Goal: Check status: Check status

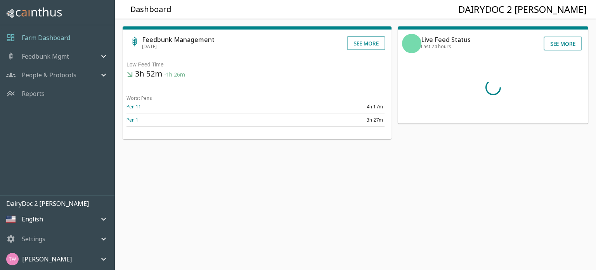
click at [59, 58] on p "Feedbunk Mgmt" at bounding box center [45, 56] width 47 height 9
click at [51, 82] on span "Pen Summary" at bounding box center [68, 85] width 80 height 9
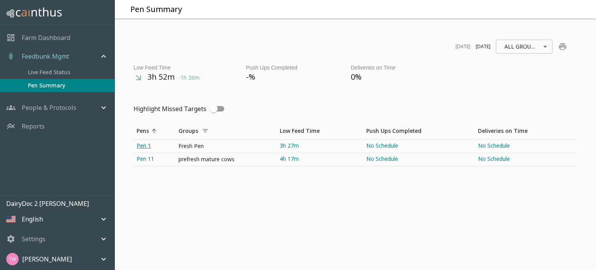
click at [143, 146] on link "Pen 1" at bounding box center [155, 146] width 42 height 13
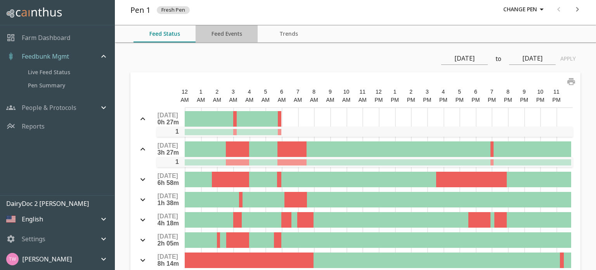
click at [231, 37] on button "Feed Events" at bounding box center [227, 33] width 62 height 17
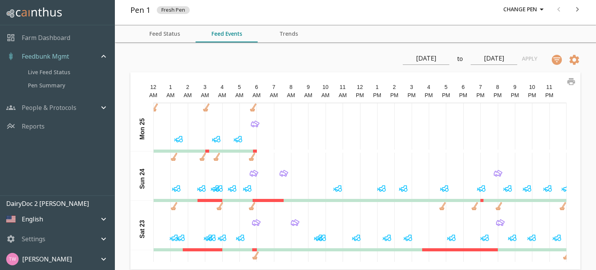
click at [440, 208] on icon at bounding box center [442, 208] width 5 height 2
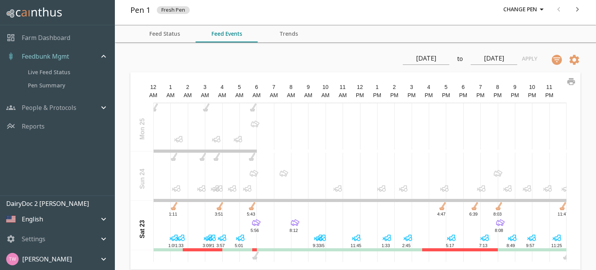
click at [362, 145] on div at bounding box center [360, 127] width 413 height 48
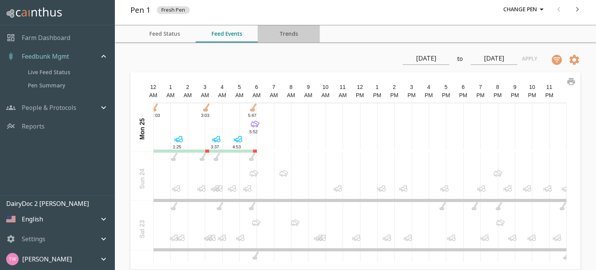
click at [298, 36] on button "Trends" at bounding box center [289, 33] width 62 height 17
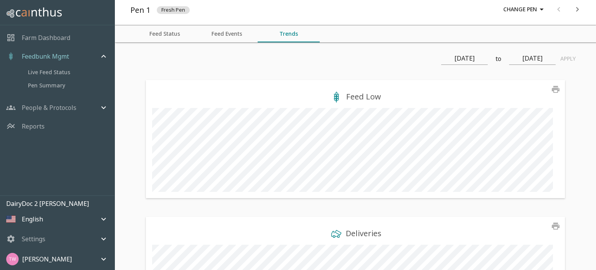
click at [171, 32] on button "Feed Status" at bounding box center [165, 33] width 62 height 17
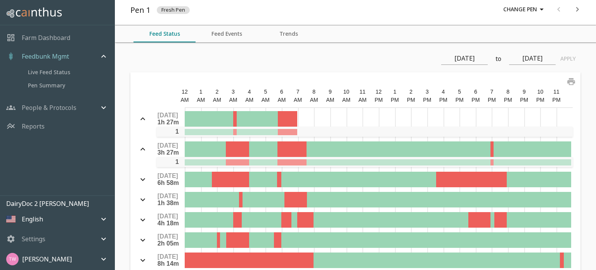
click at [40, 31] on div "Farm Dashboard" at bounding box center [57, 37] width 114 height 19
click at [38, 37] on p "Farm Dashboard" at bounding box center [46, 37] width 49 height 9
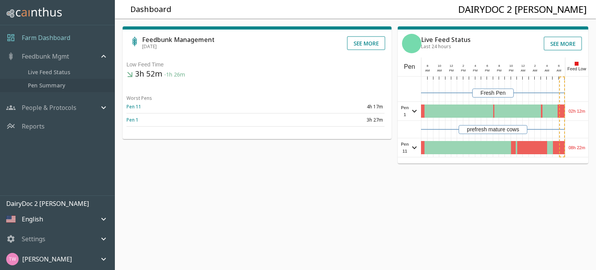
click at [51, 88] on span "Pen Summary" at bounding box center [68, 85] width 80 height 9
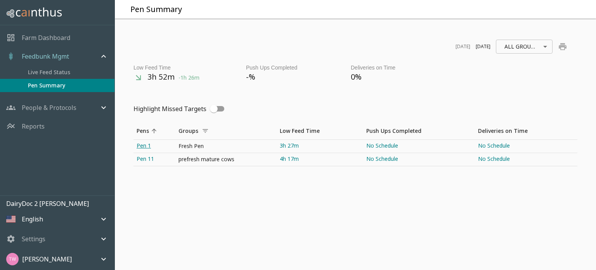
click at [144, 143] on link "Pen 1" at bounding box center [155, 146] width 42 height 13
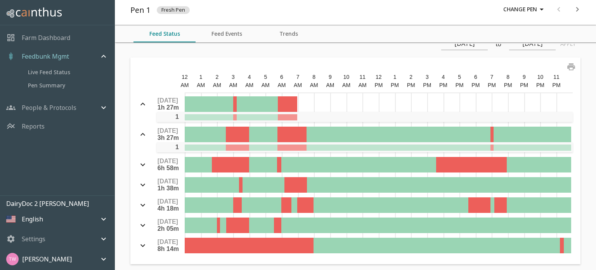
scroll to position [15, 0]
drag, startPoint x: 590, startPoint y: 121, endPoint x: 596, endPoint y: 126, distance: 8.3
click at [596, 126] on div "[DATE] to [DATE] Apply Feed Status 12 AM 1 AM 2 AM 3 AM 4 AM 5 AM 6 AM 7 AM 8 A…" at bounding box center [355, 157] width 481 height 227
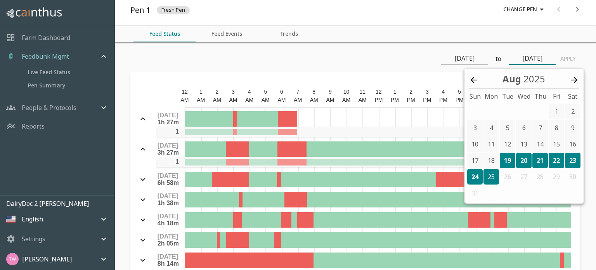
click at [513, 55] on input "[DATE]" at bounding box center [532, 58] width 47 height 12
click at [474, 80] on icon at bounding box center [474, 80] width 6 height 6
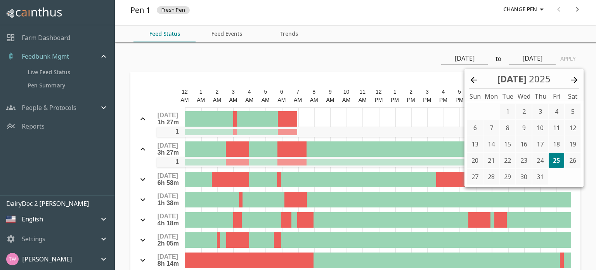
click at [474, 80] on icon at bounding box center [474, 80] width 6 height 6
click at [475, 114] on div "1" at bounding box center [475, 112] width 16 height 16
type input "[DATE]"
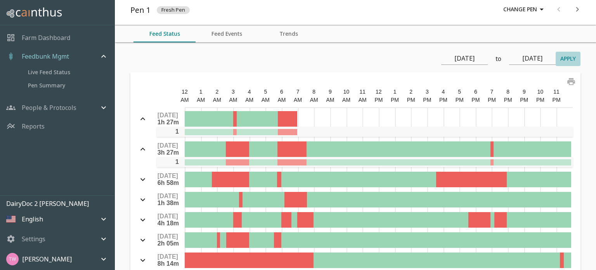
click at [559, 59] on button "Apply" at bounding box center [568, 59] width 25 height 14
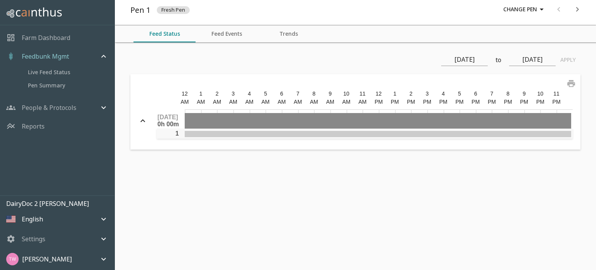
click at [526, 65] on input "[DATE]" at bounding box center [532, 60] width 47 height 12
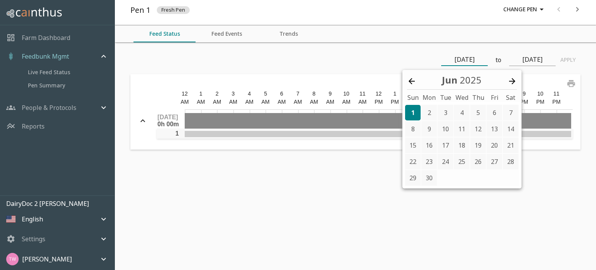
click at [467, 62] on input "[DATE]" at bounding box center [464, 60] width 47 height 12
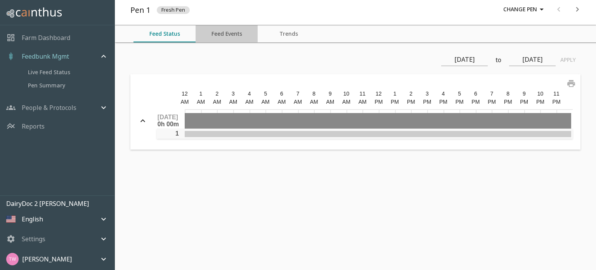
click at [231, 32] on button "Feed Events" at bounding box center [227, 33] width 62 height 17
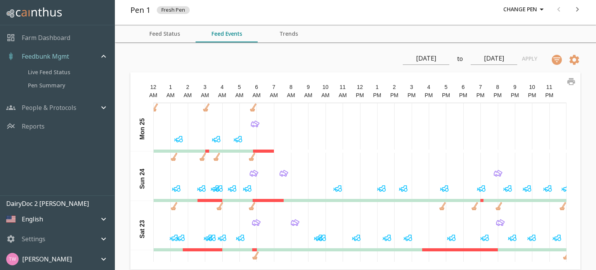
click at [216, 139] on icon at bounding box center [216, 139] width 11 height 11
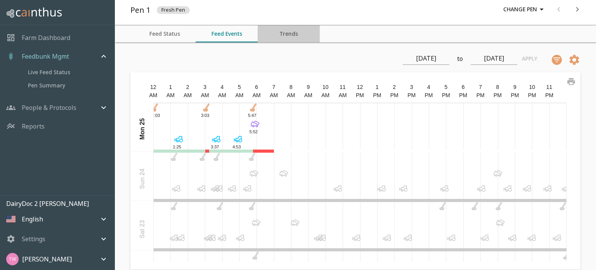
click at [298, 37] on button "Trends" at bounding box center [289, 33] width 62 height 17
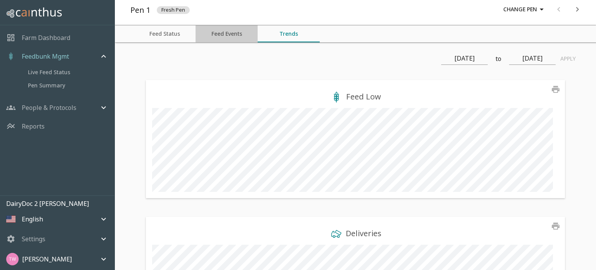
click at [232, 32] on button "Feed Events" at bounding box center [227, 33] width 62 height 17
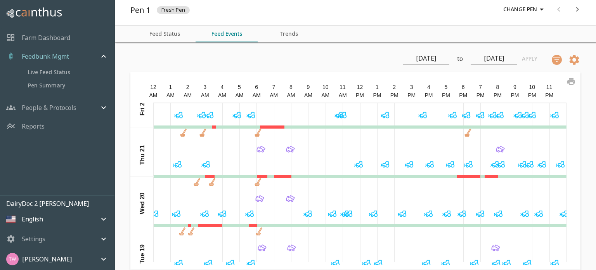
scroll to position [196, 0]
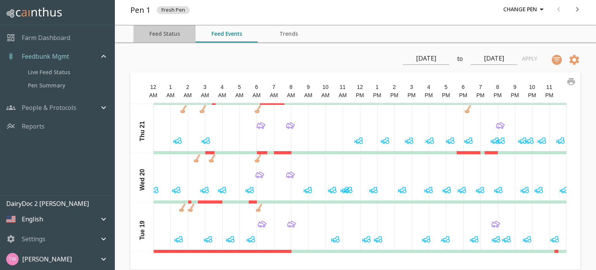
click at [168, 31] on button "Feed Status" at bounding box center [165, 33] width 62 height 17
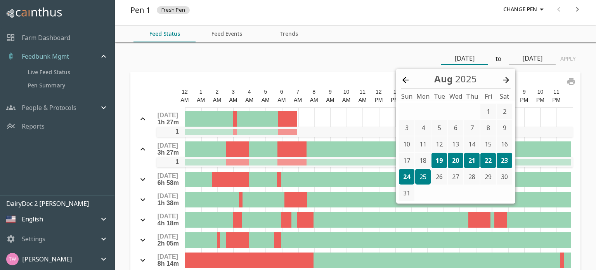
click at [460, 63] on input "[DATE]" at bounding box center [464, 58] width 47 height 12
click at [508, 142] on div "16" at bounding box center [505, 144] width 16 height 16
type input "[DATE]"
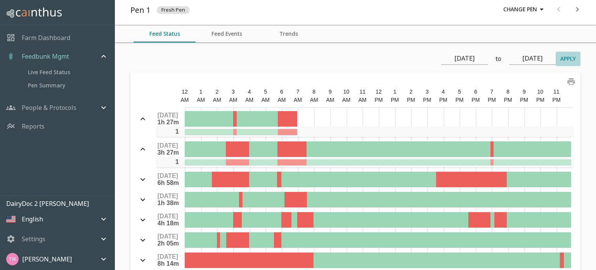
click at [561, 57] on button "Apply" at bounding box center [568, 59] width 25 height 14
click at [57, 83] on span "Pen Summary" at bounding box center [68, 85] width 80 height 9
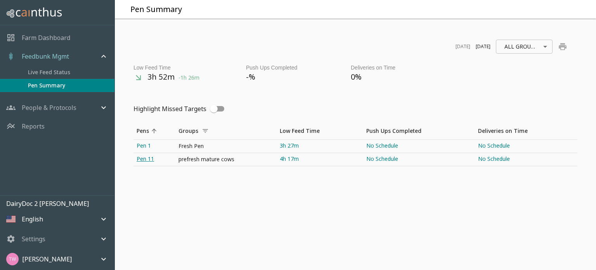
click at [141, 160] on link "Pen 11" at bounding box center [155, 159] width 42 height 13
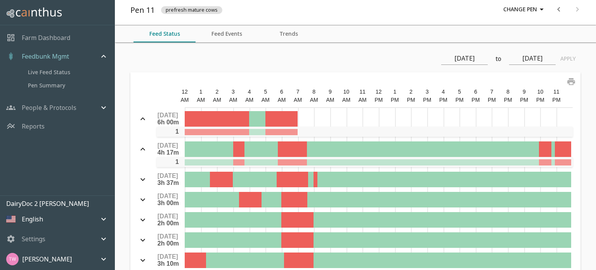
scroll to position [15, 0]
